Goal: Download file/media

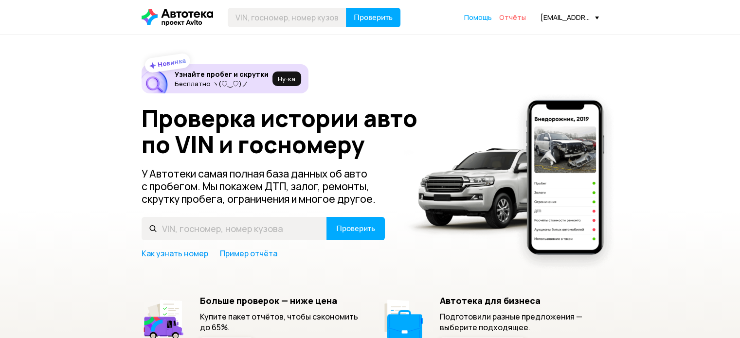
click at [522, 15] on span "Отчёты" at bounding box center [512, 17] width 27 height 9
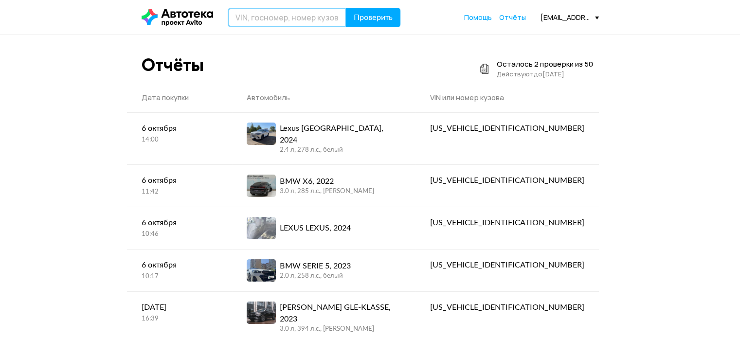
paste input "[US_VEHICLE_IDENTIFICATION_NUMBER]"
type input "[US_VEHICLE_IDENTIFICATION_NUMBER]"
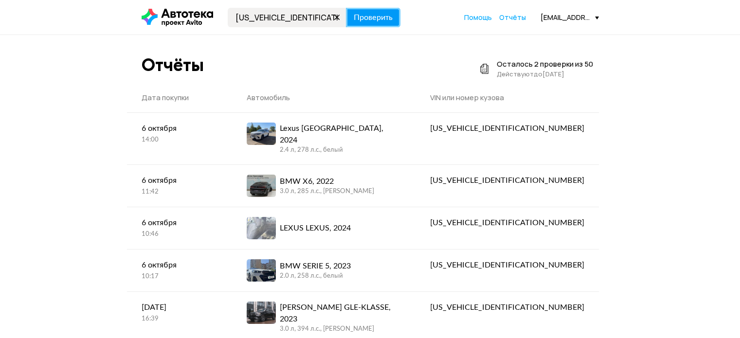
drag, startPoint x: 376, startPoint y: 13, endPoint x: 379, endPoint y: 21, distance: 8.2
click at [376, 14] on span "Проверить" at bounding box center [373, 18] width 39 height 8
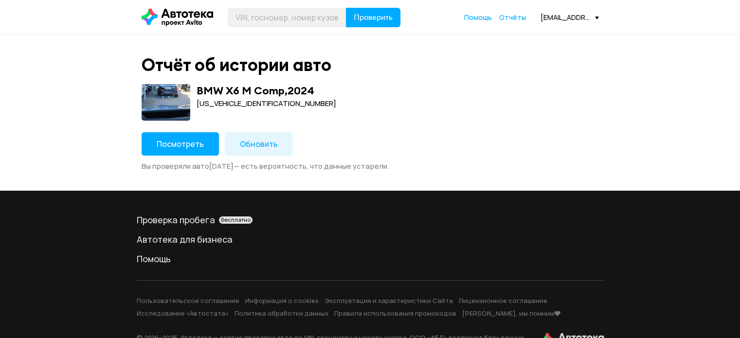
click at [179, 146] on span "Посмотреть" at bounding box center [180, 144] width 47 height 11
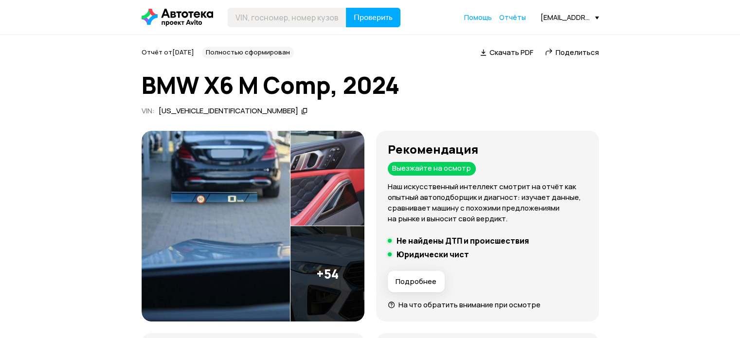
click at [506, 50] on span "Скачать PDF" at bounding box center [511, 52] width 44 height 10
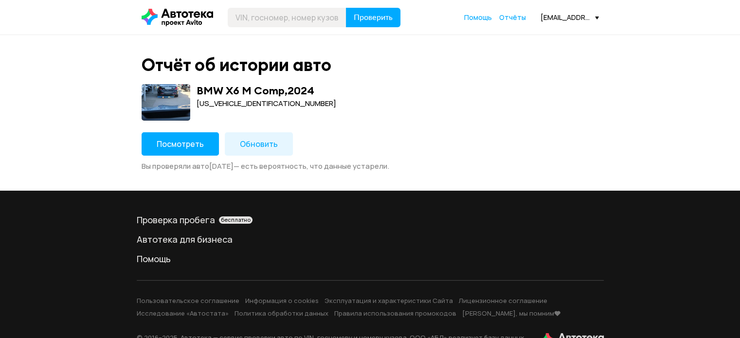
click at [174, 144] on span "Посмотреть" at bounding box center [180, 144] width 47 height 11
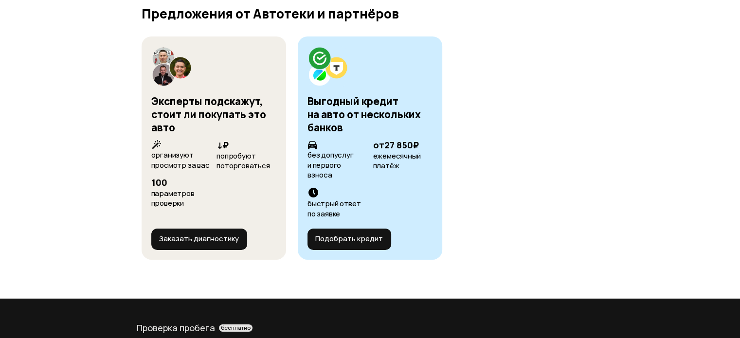
scroll to position [3344, 0]
